Goal: Navigation & Orientation: Find specific page/section

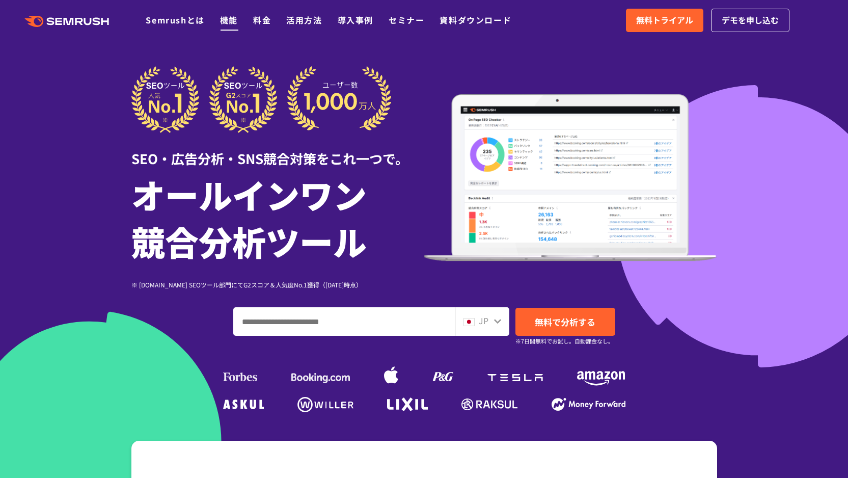
click at [233, 19] on link "機能" at bounding box center [229, 20] width 18 height 12
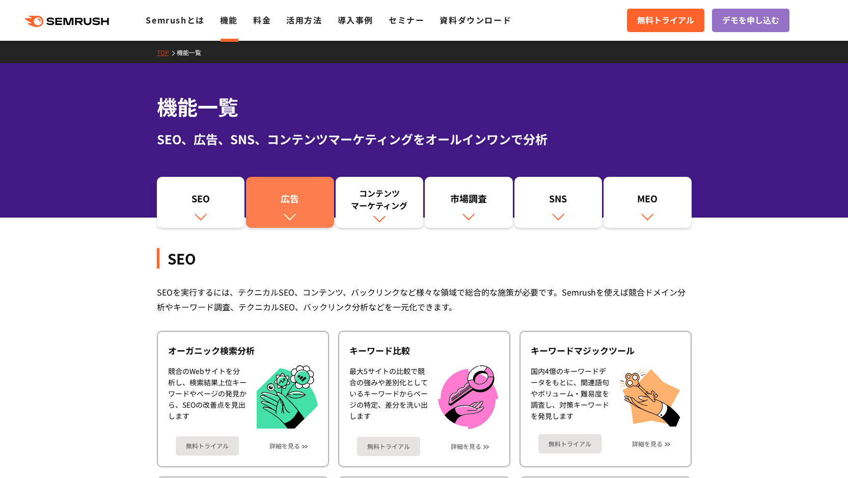
click at [299, 197] on div "広告" at bounding box center [290, 200] width 78 height 17
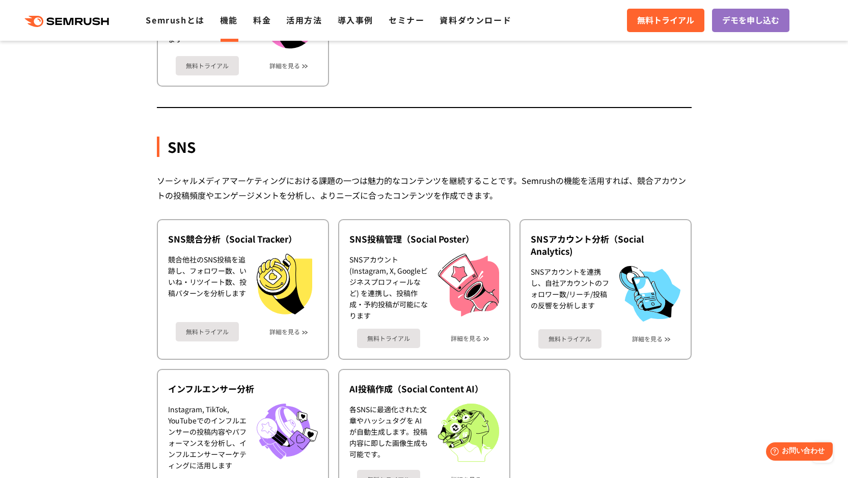
scroll to position [2041, 0]
